Goal: Task Accomplishment & Management: Use online tool/utility

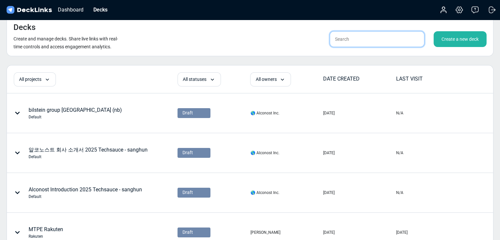
click at [355, 45] on input "text" at bounding box center [377, 39] width 95 height 16
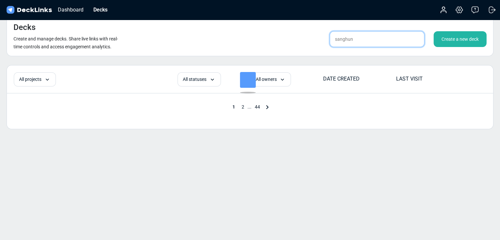
type input "sanghun"
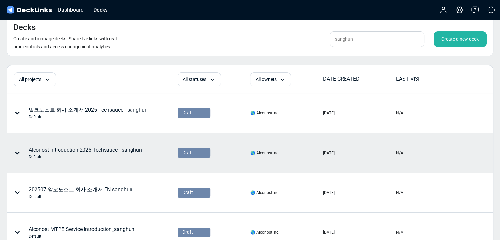
click at [111, 149] on div "Alconost Introduction 2025 Techsauce - sanghun Default" at bounding box center [85, 153] width 113 height 14
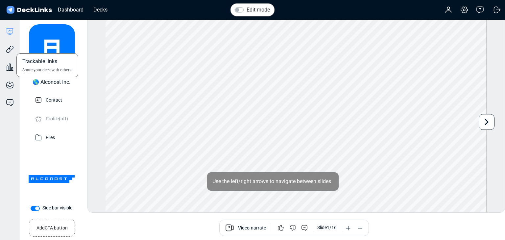
click at [14, 51] on div "Trackable links Share your deck with others." at bounding box center [10, 45] width 20 height 18
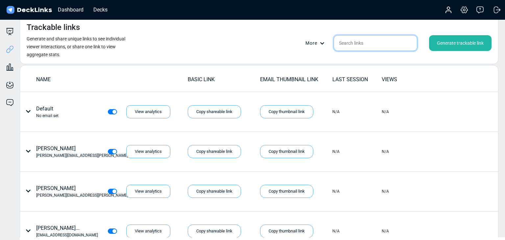
click at [373, 41] on input "text" at bounding box center [376, 43] width 84 height 16
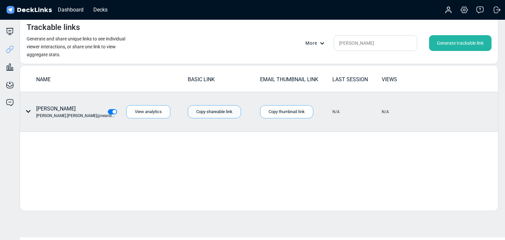
click at [219, 109] on div "Copy shareable link" at bounding box center [214, 111] width 53 height 13
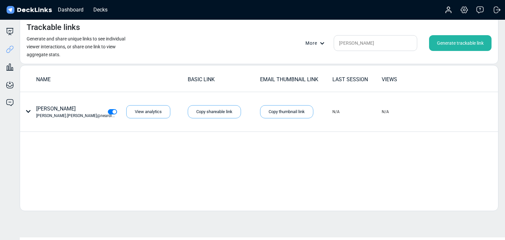
click at [80, 173] on div "NAME BASIC LINK EMAIL THUMBNAIL LINK LAST SESSION VIEWS [PERSON_NAME] [PERSON_N…" at bounding box center [259, 138] width 479 height 146
click at [349, 47] on input "[PERSON_NAME]" at bounding box center [376, 43] width 84 height 16
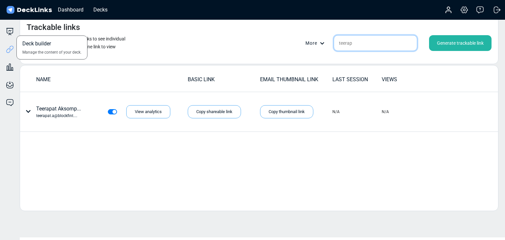
type input "teerap"
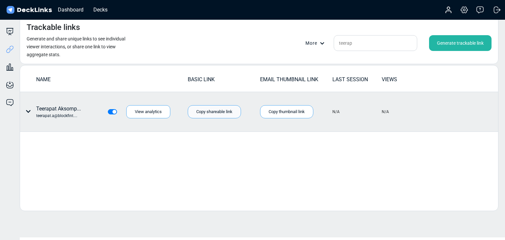
click at [217, 112] on div "Copy shareable link" at bounding box center [214, 111] width 53 height 13
